Goal: Navigation & Orientation: Find specific page/section

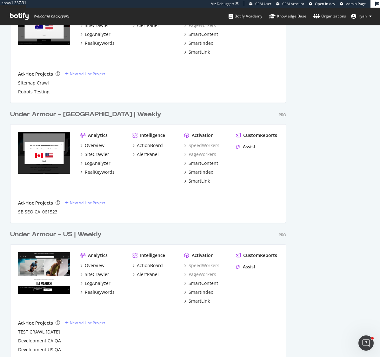
scroll to position [605, 0]
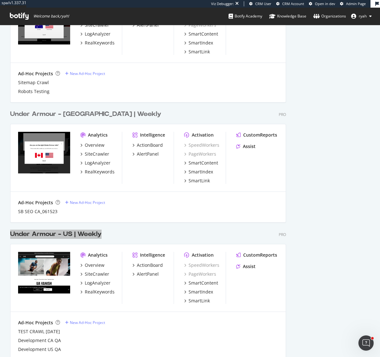
drag, startPoint x: 96, startPoint y: 234, endPoint x: 75, endPoint y: 1, distance: 234.4
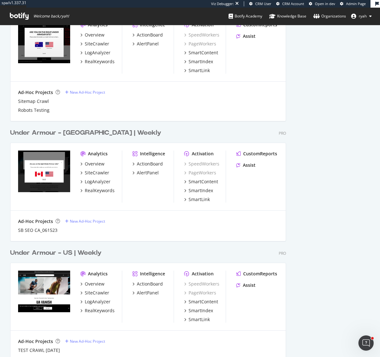
click at [133, 136] on div "Under Armour - CA | Weekly Pro" at bounding box center [148, 132] width 276 height 9
drag, startPoint x: 86, startPoint y: 133, endPoint x: 269, endPoint y: 1, distance: 226.2
